Goal: Information Seeking & Learning: Learn about a topic

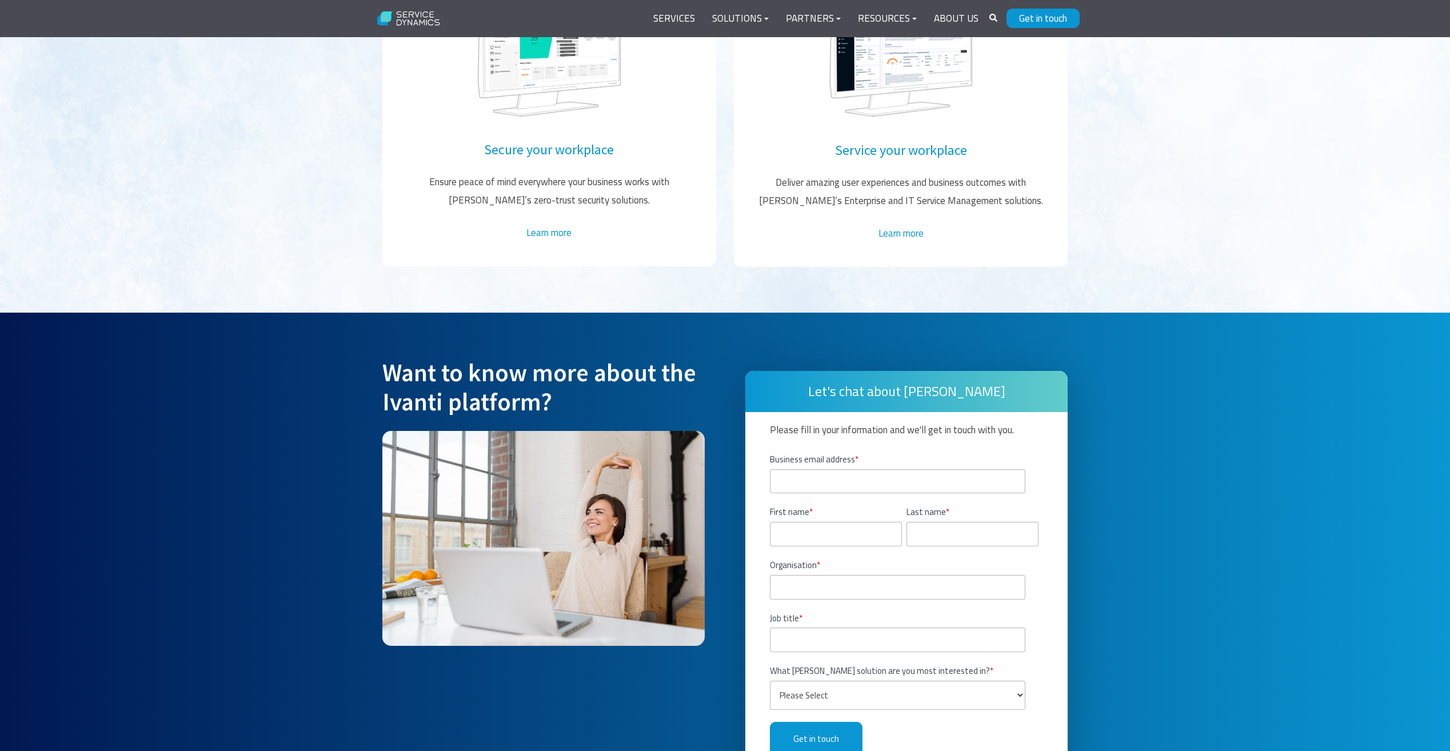
scroll to position [2343, 0]
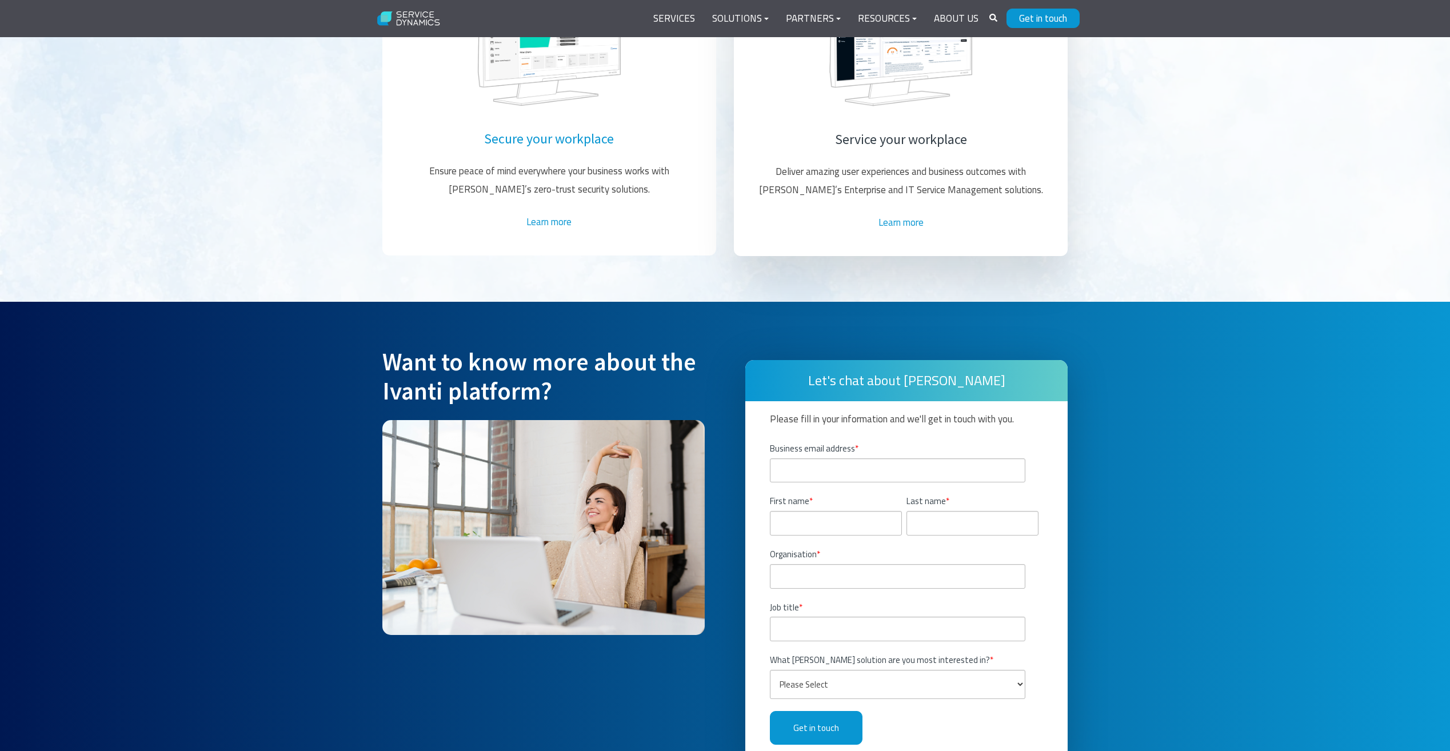
click at [909, 130] on link "Service your workplace" at bounding box center [901, 139] width 132 height 18
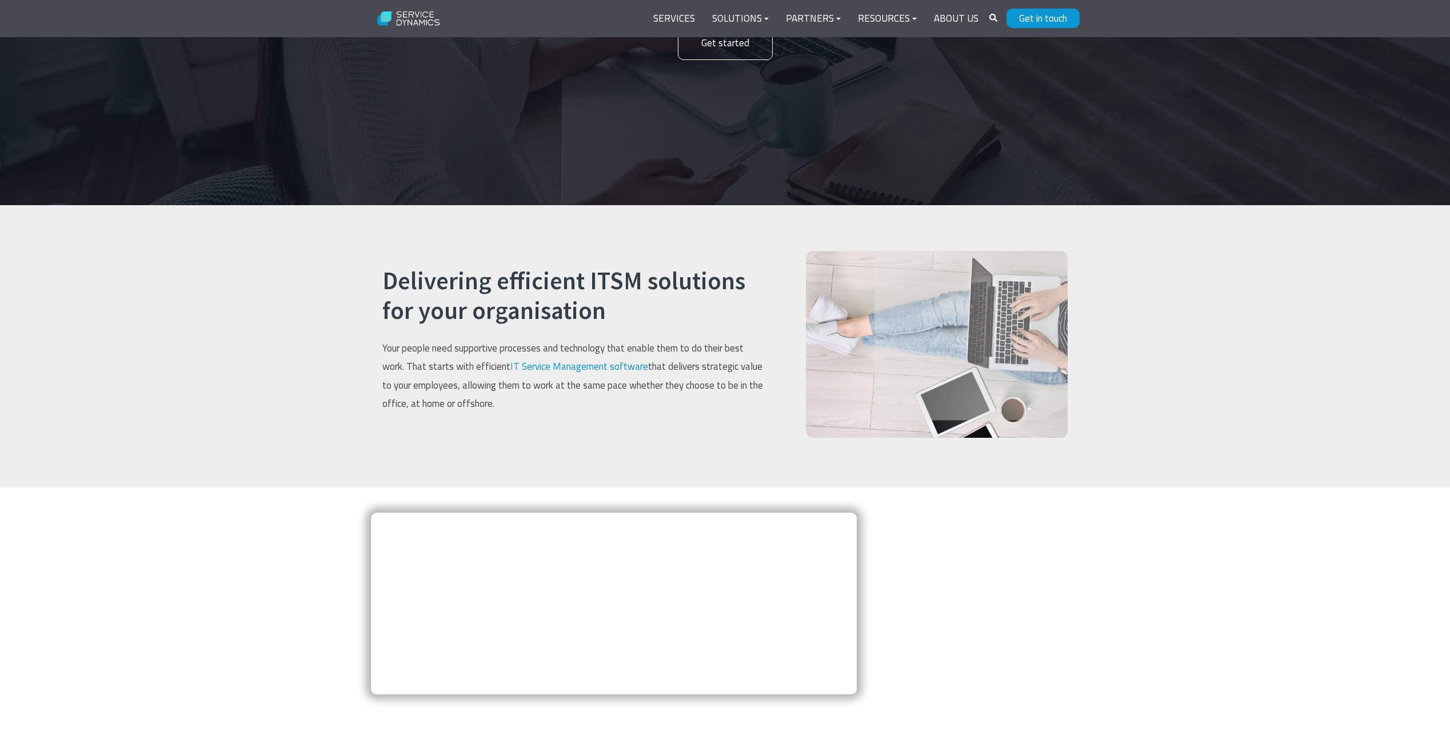
scroll to position [286, 0]
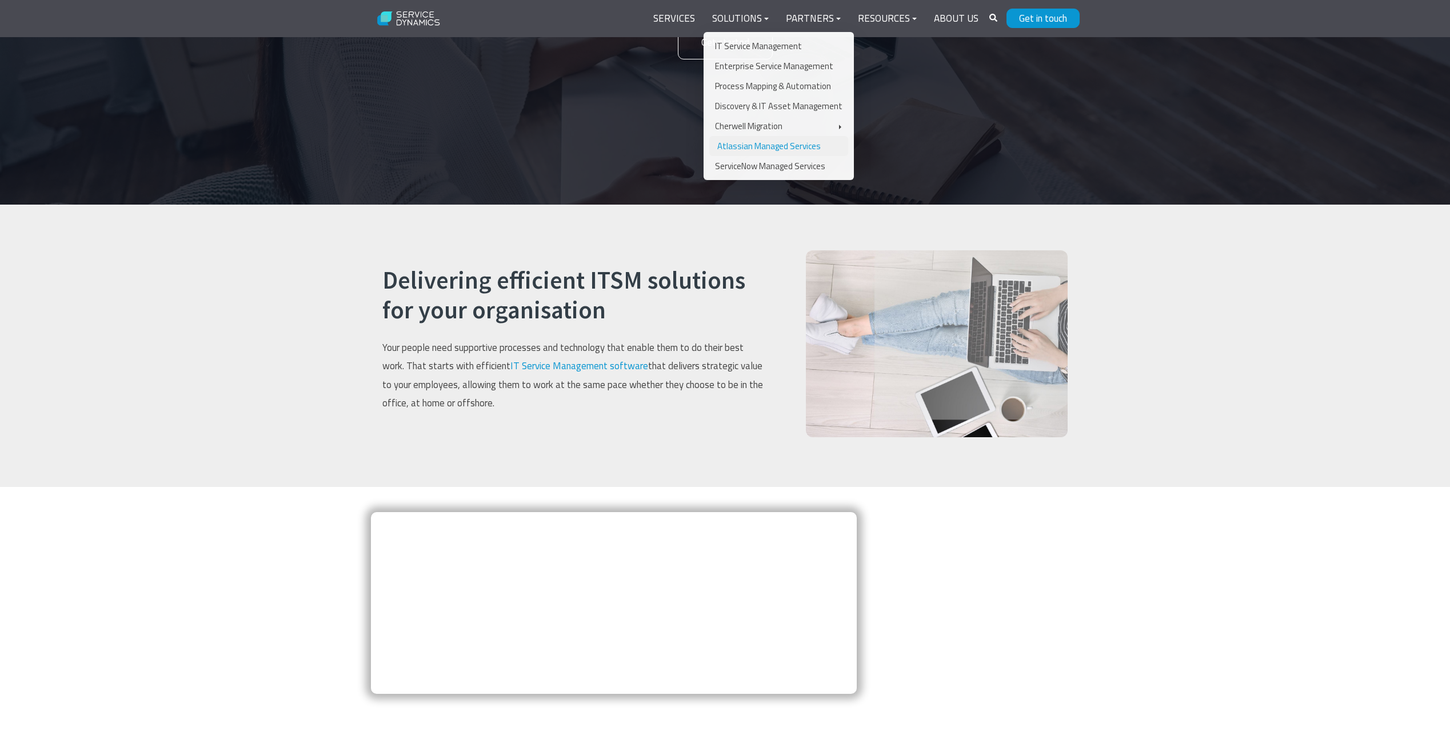
click at [747, 145] on link "Atlassian Managed Services" at bounding box center [778, 146] width 139 height 20
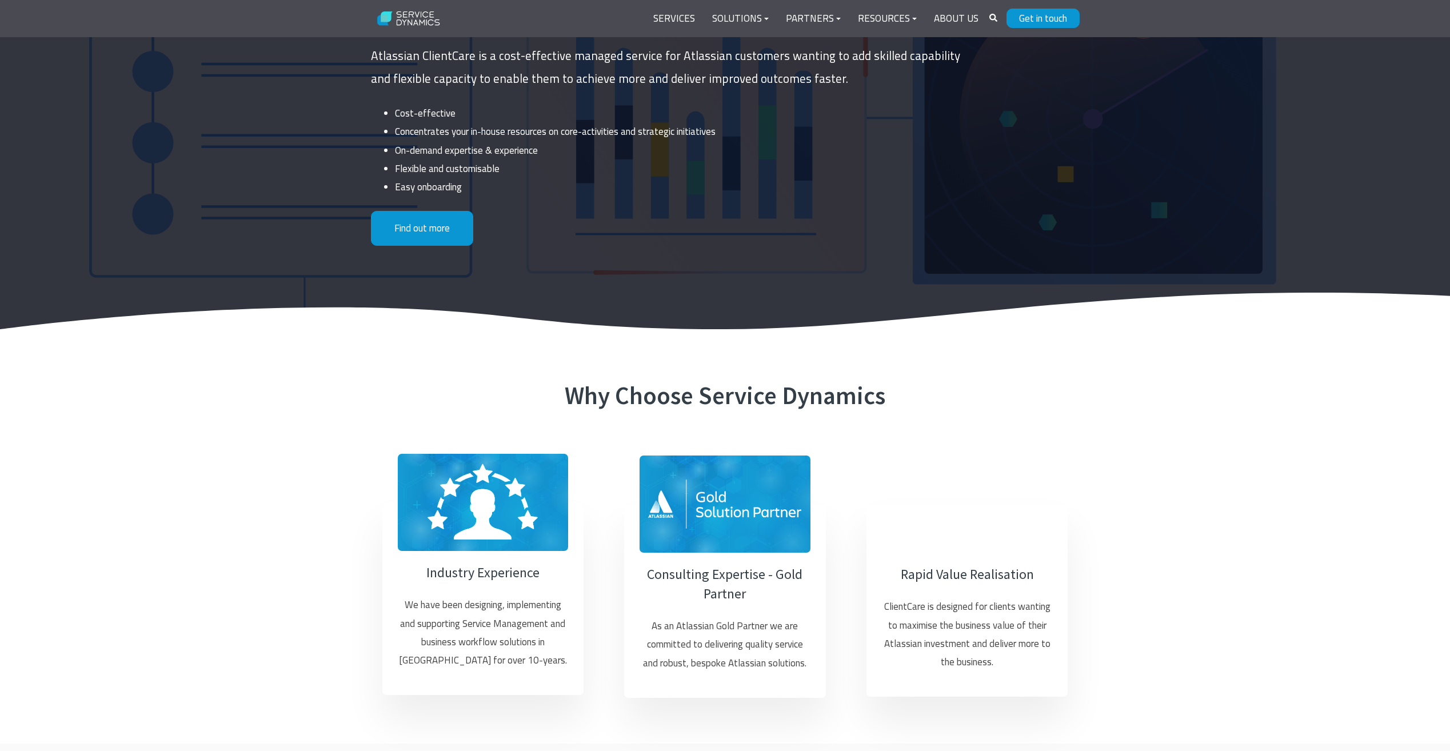
scroll to position [343, 0]
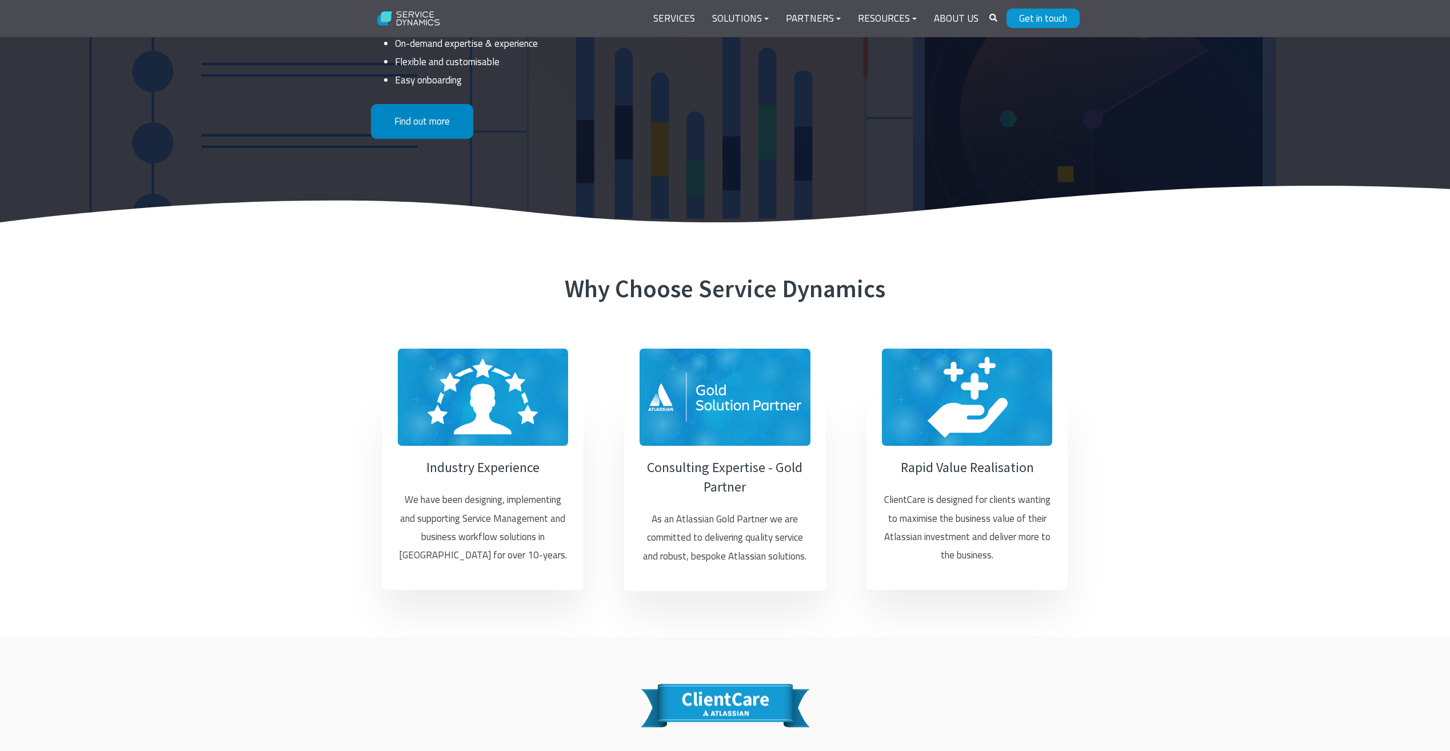
click at [413, 122] on link "Find out more" at bounding box center [422, 121] width 102 height 35
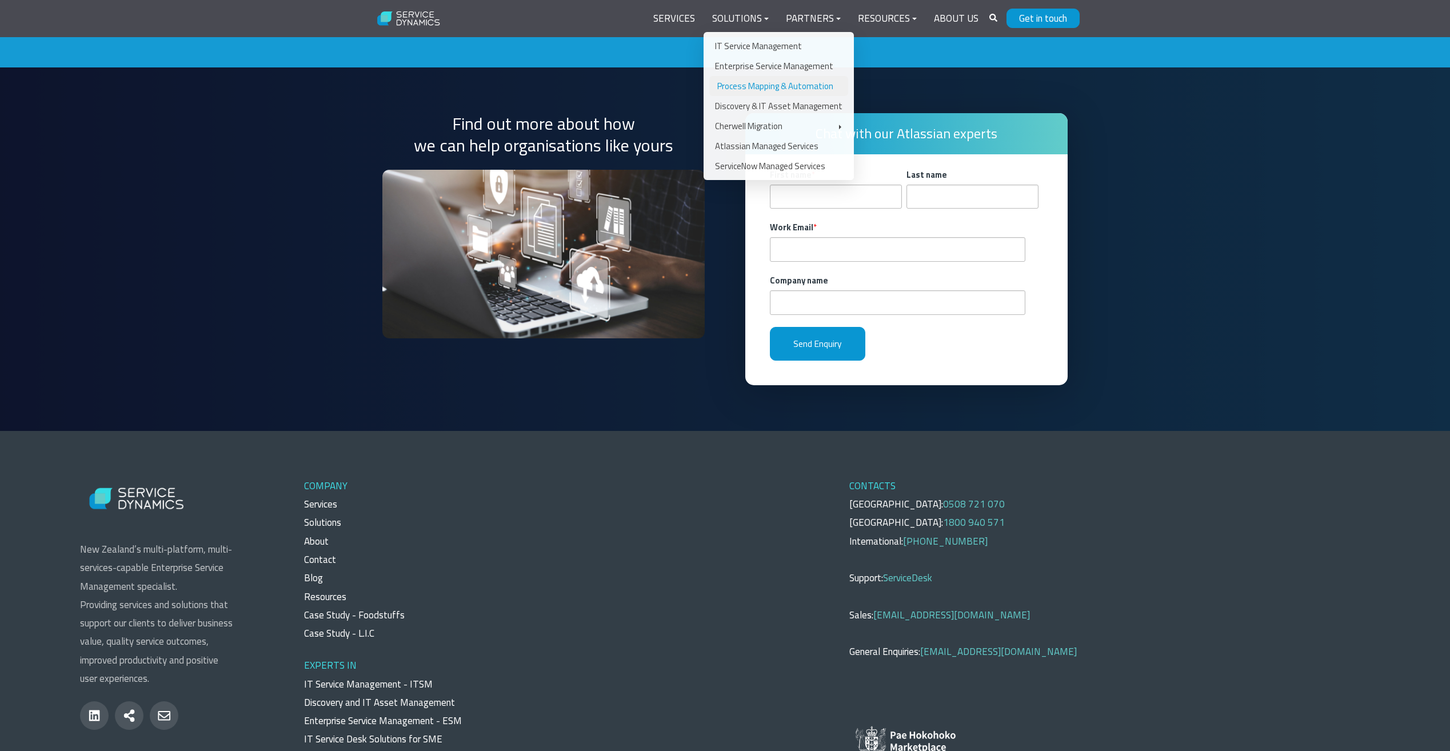
click at [739, 85] on link "Process Mapping & Automation" at bounding box center [778, 86] width 139 height 20
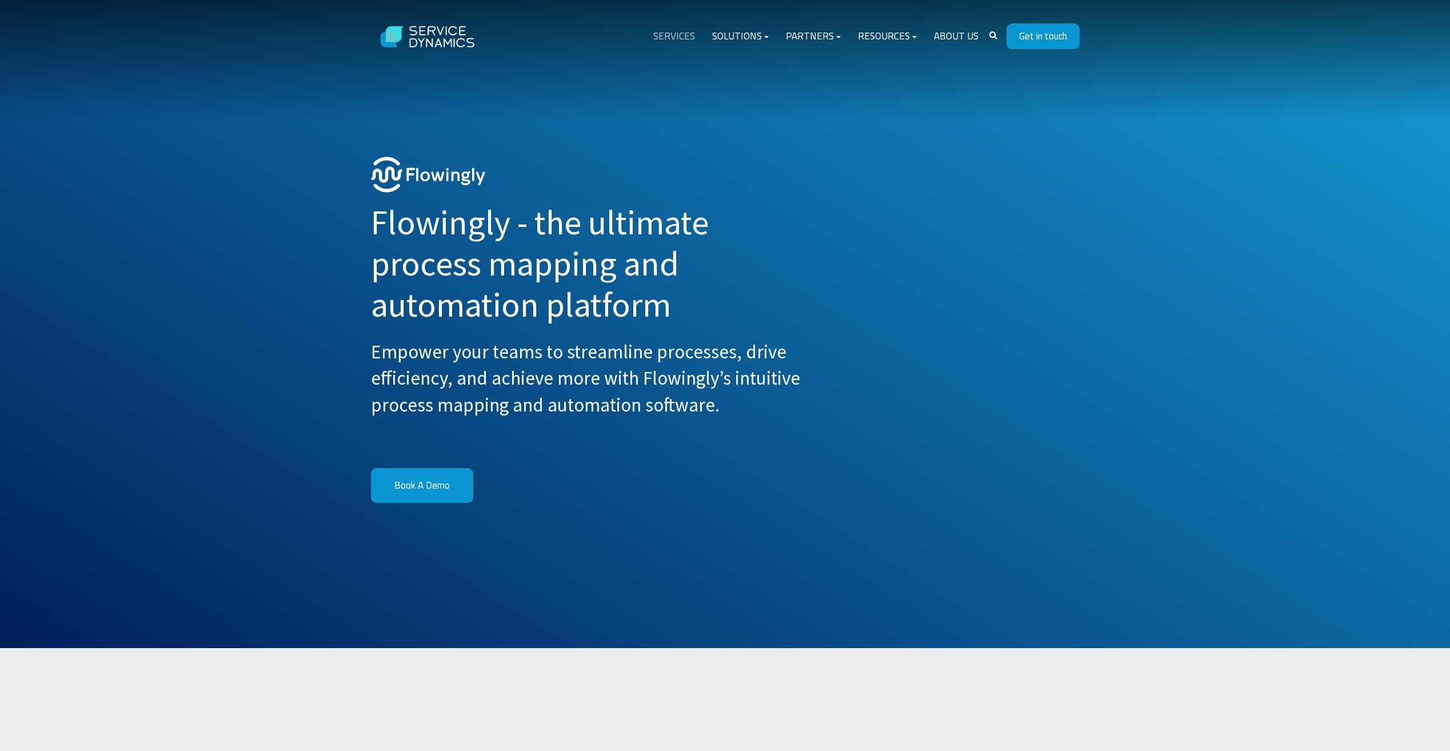
click at [682, 37] on link "Services" at bounding box center [674, 36] width 59 height 27
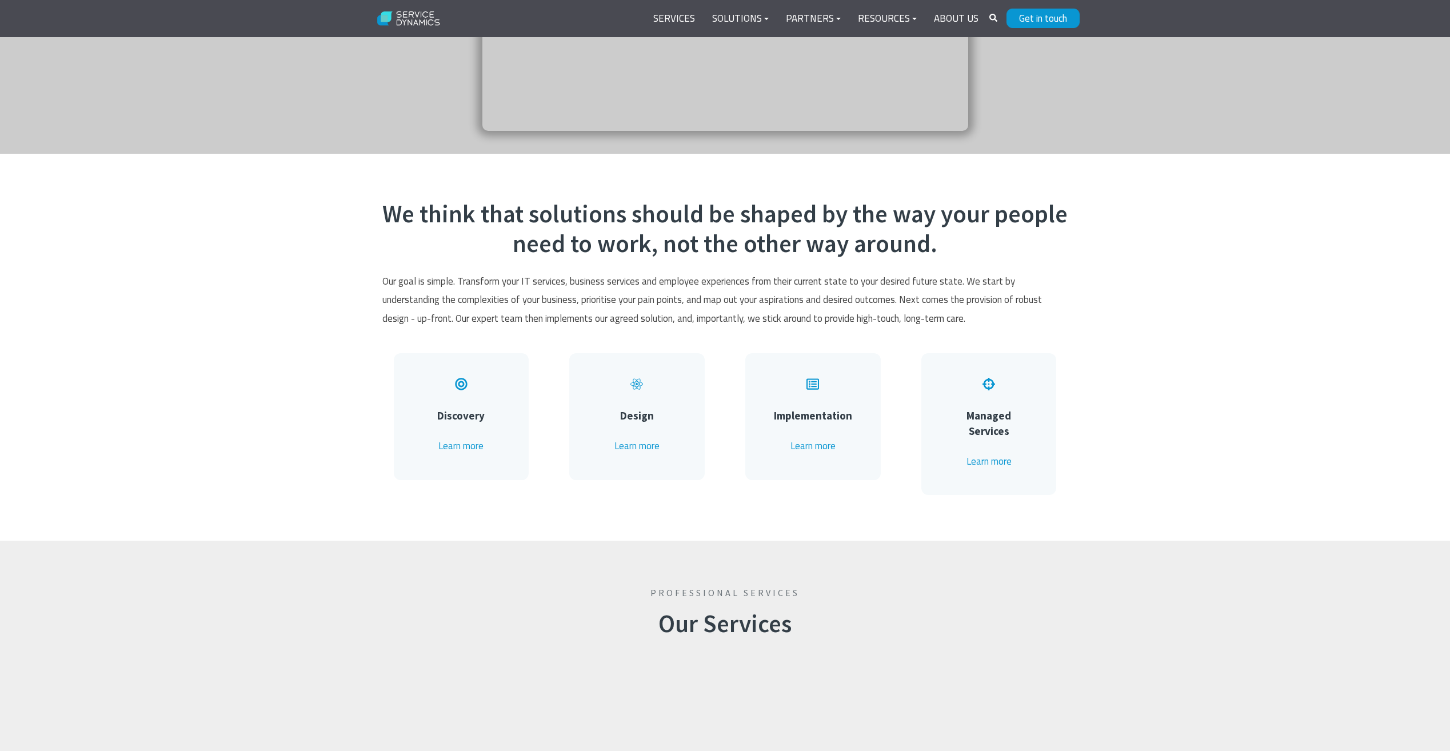
scroll to position [514, 0]
